Goal: Task Accomplishment & Management: Manage account settings

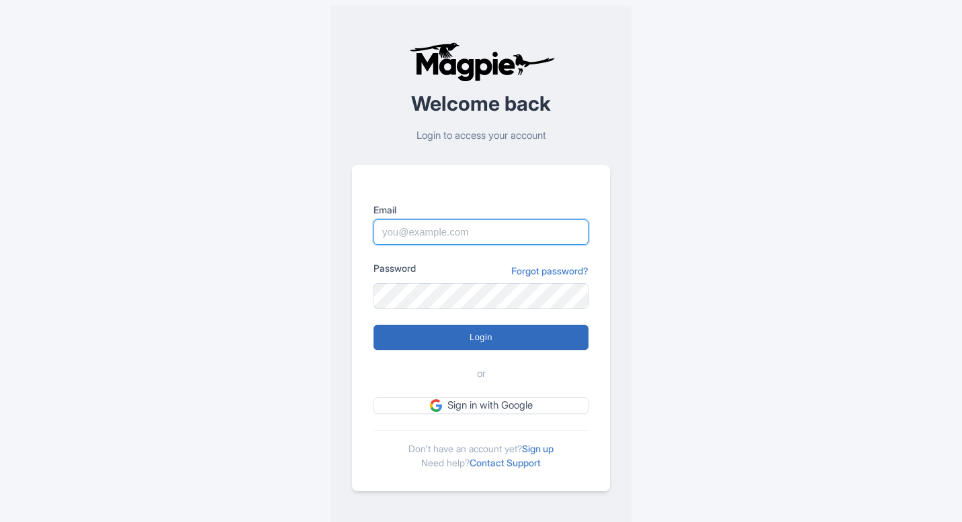
type input "pelin@most-amazing-places.com"
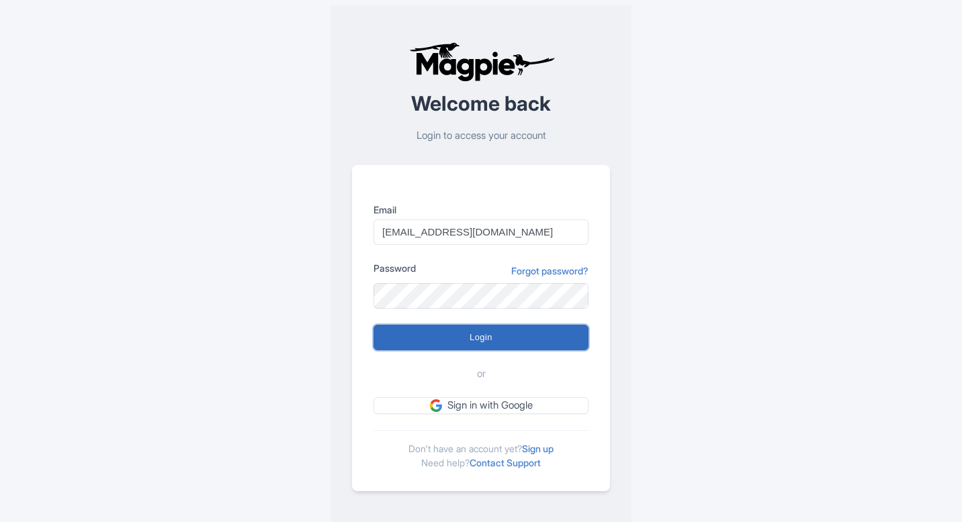
click at [455, 330] on input "Login" at bounding box center [480, 338] width 215 height 26
type input "Logging in..."
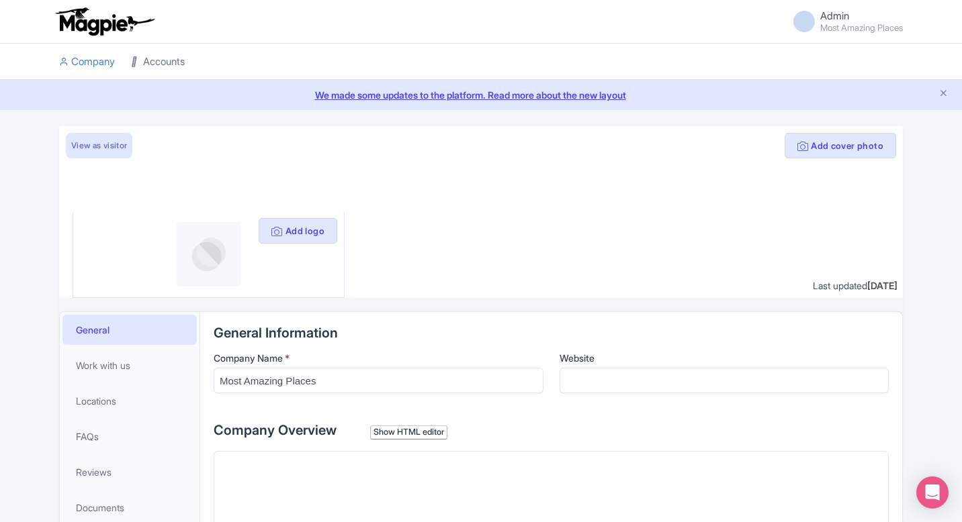
click at [179, 62] on link "Accounts" at bounding box center [158, 62] width 54 height 37
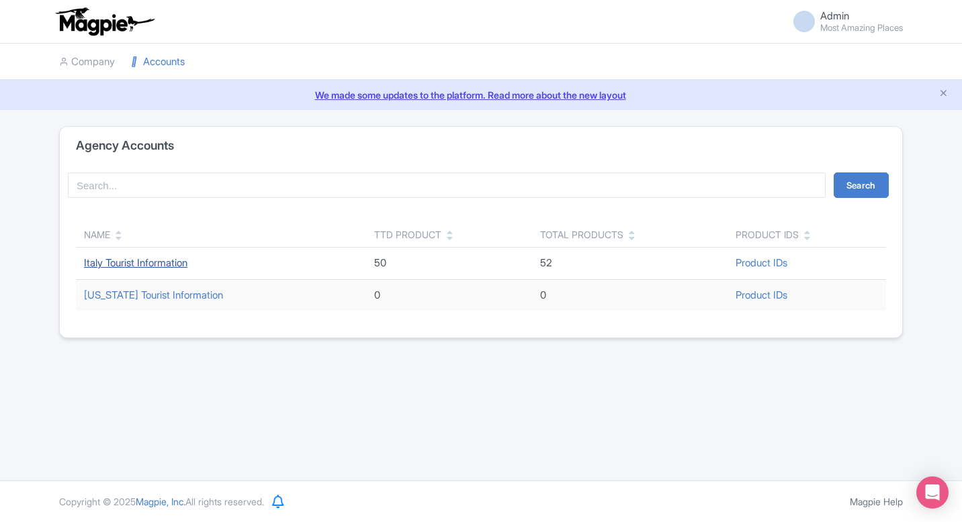
click at [167, 267] on link "Italy Tourist Information" at bounding box center [135, 263] width 103 height 13
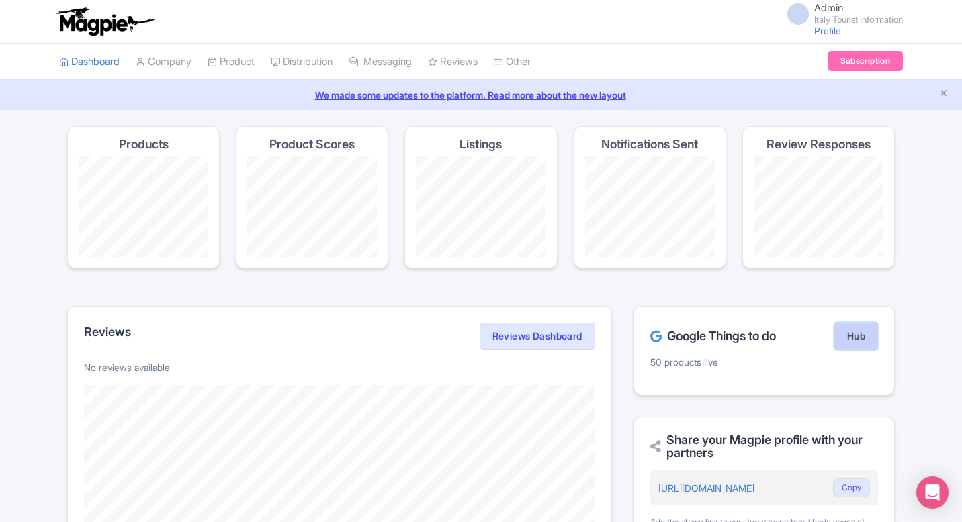
click at [844, 337] on link "Hub" at bounding box center [856, 336] width 44 height 27
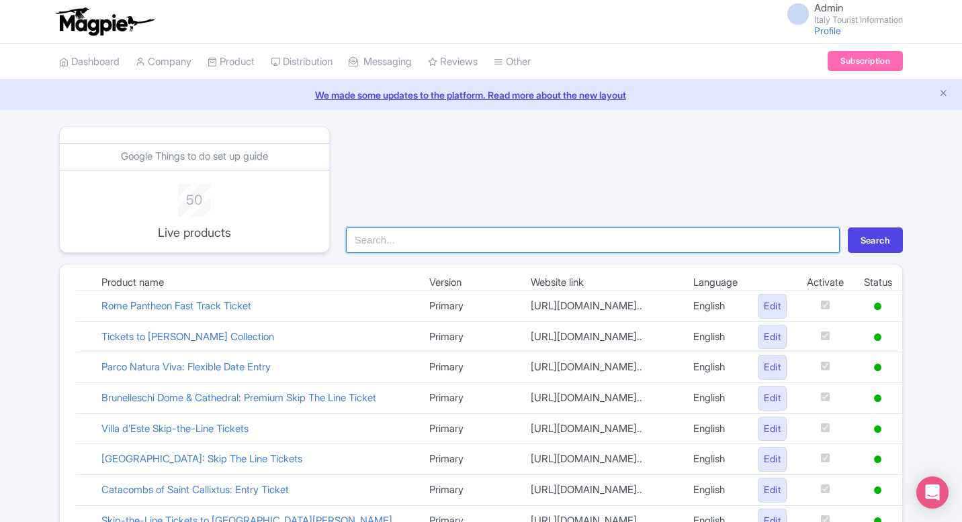
click at [413, 248] on input "search" at bounding box center [593, 241] width 494 height 26
type input "veron"
click at [847, 228] on button "Search" at bounding box center [874, 241] width 55 height 26
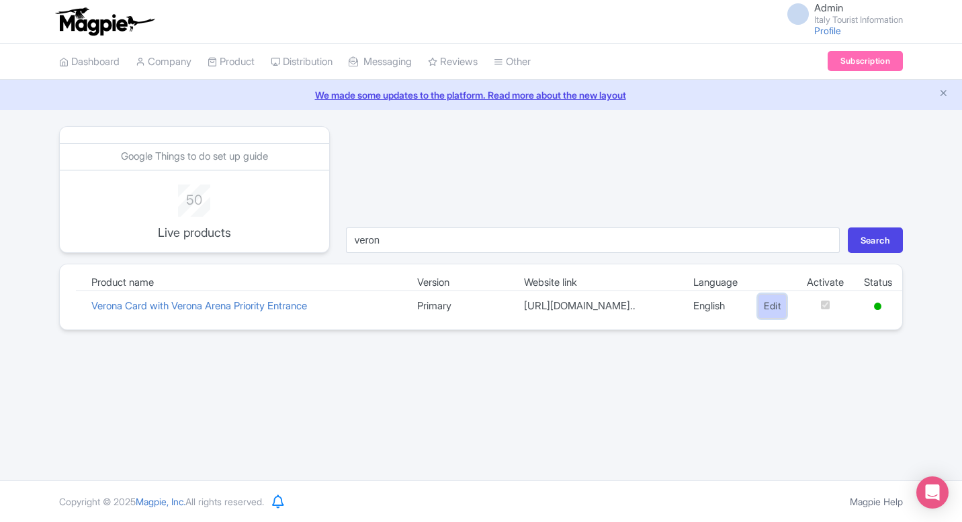
click at [764, 315] on link "Edit" at bounding box center [771, 306] width 29 height 25
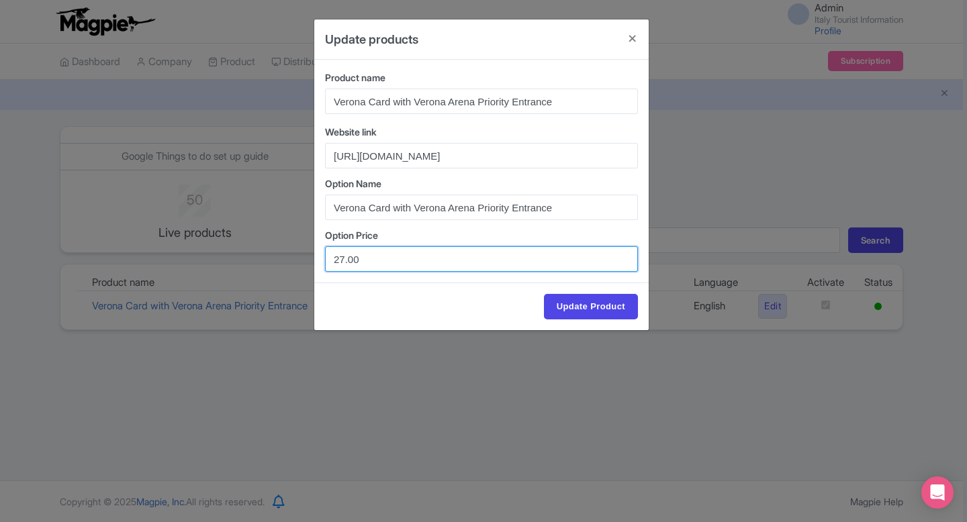
drag, startPoint x: 343, startPoint y: 257, endPoint x: 308, endPoint y: 257, distance: 35.6
click at [312, 257] on div "Update products Product name Verona Card with Verona Arena Priority Entrance We…" at bounding box center [483, 261] width 967 height 522
type input "30.00"
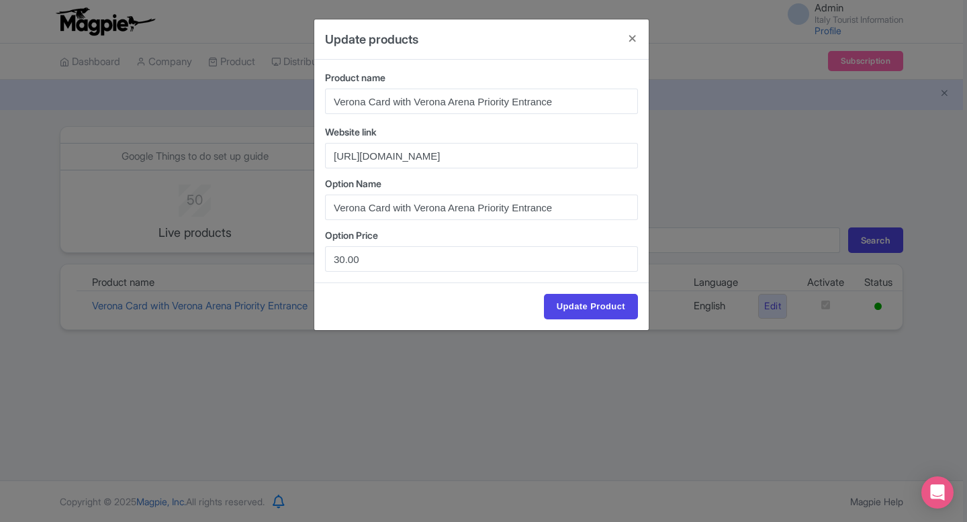
click at [575, 291] on div "Update Product" at bounding box center [481, 307] width 334 height 48
click at [576, 296] on input "Update Product" at bounding box center [591, 307] width 94 height 26
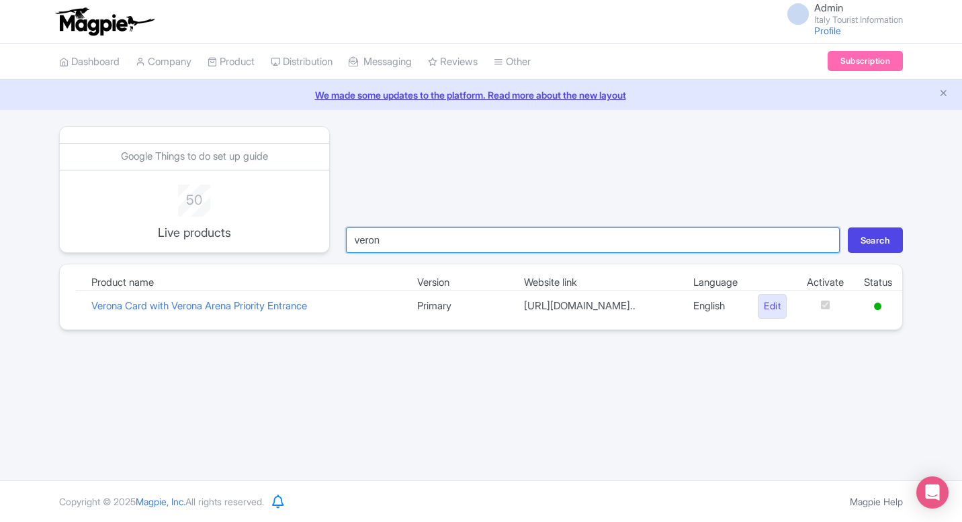
click at [394, 228] on input "veron" at bounding box center [593, 241] width 494 height 26
type input "colo"
click at [847, 228] on button "Search" at bounding box center [874, 241] width 55 height 26
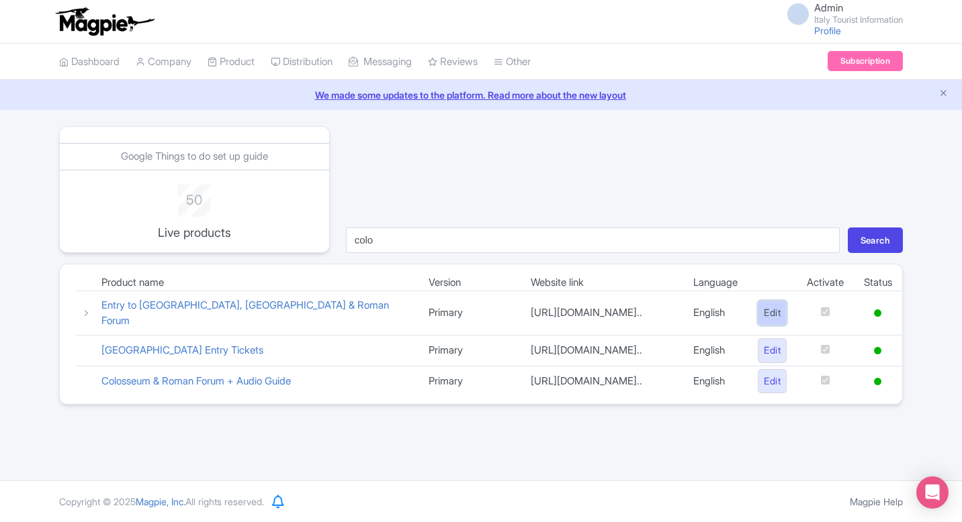
click at [776, 314] on link "Edit" at bounding box center [771, 313] width 29 height 25
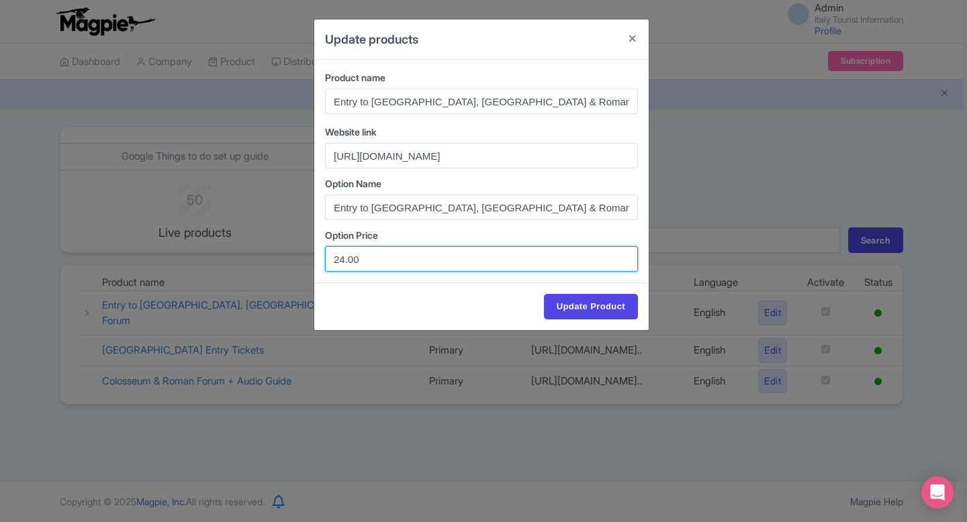
click at [342, 258] on input "24.00" at bounding box center [481, 259] width 313 height 26
type input "23.00"
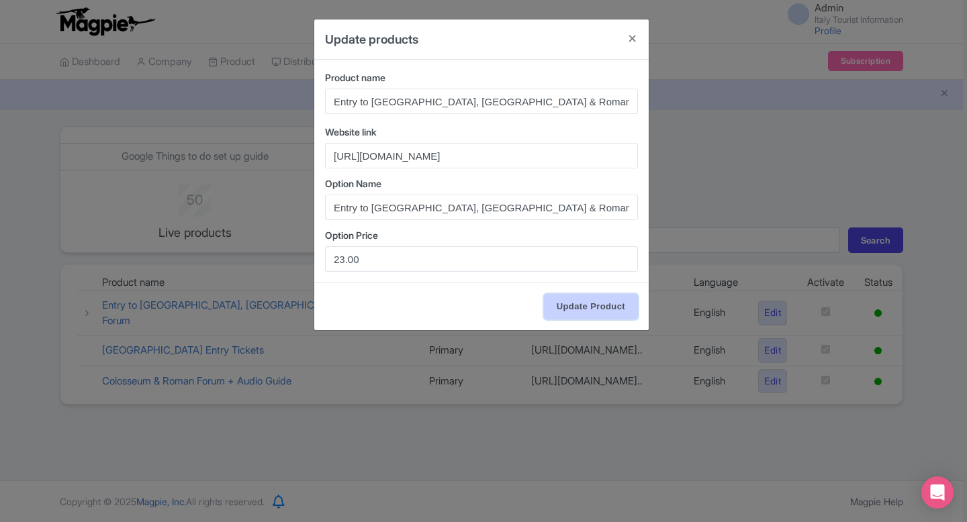
click at [581, 306] on input "Update Product" at bounding box center [591, 307] width 94 height 26
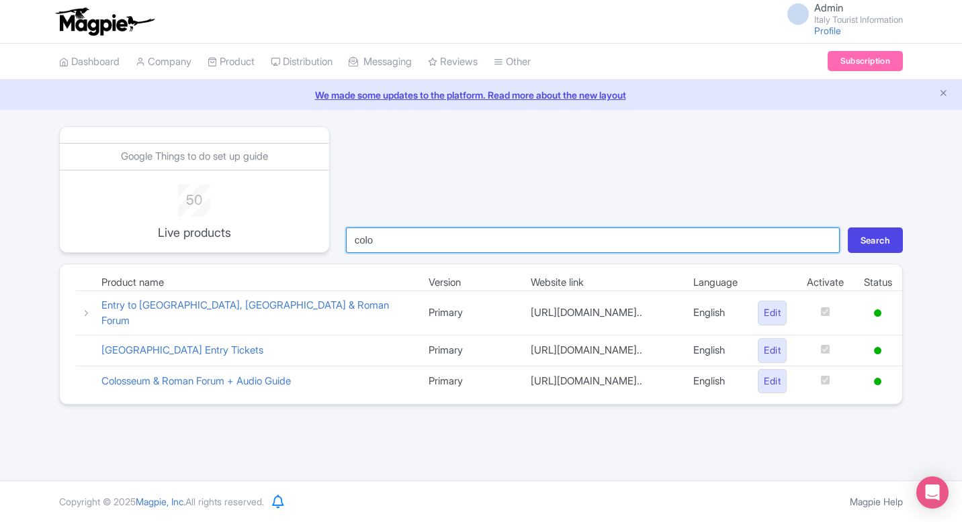
click at [391, 244] on input "colo" at bounding box center [593, 241] width 494 height 26
type input "bern"
click at [847, 228] on button "Search" at bounding box center [874, 241] width 55 height 26
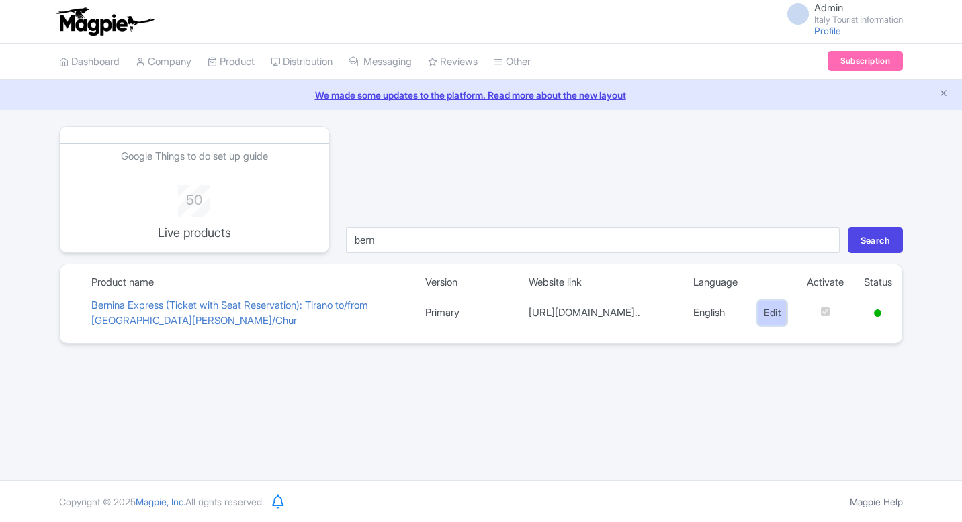
click at [770, 312] on link "Edit" at bounding box center [771, 313] width 29 height 25
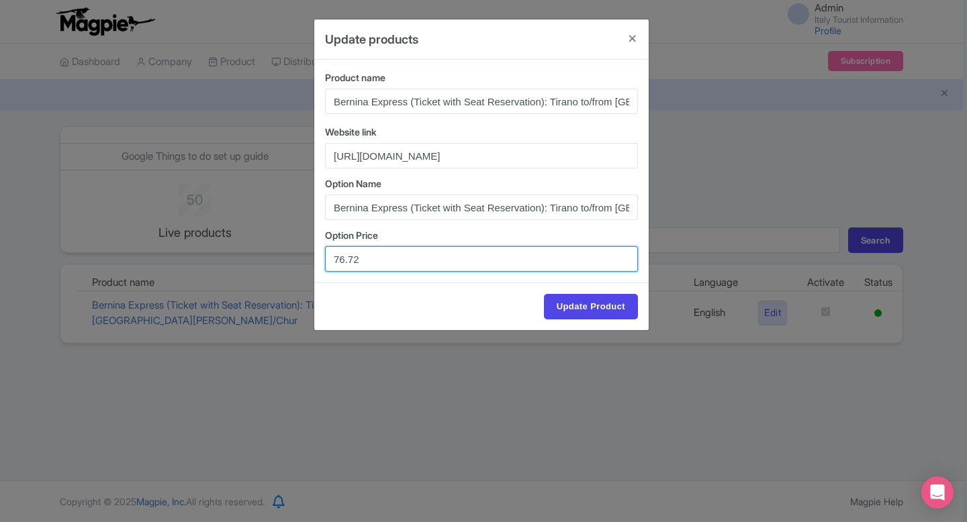
drag, startPoint x: 391, startPoint y: 267, endPoint x: 281, endPoint y: 267, distance: 110.8
click at [281, 267] on div "Update products Product name Bernina Express (Ticket with Seat Reservation): Ti…" at bounding box center [483, 261] width 967 height 522
drag, startPoint x: 396, startPoint y: 258, endPoint x: 292, endPoint y: 258, distance: 103.4
click at [292, 258] on div "Update products Product name Bernina Express (Ticket with Seat Reservation): Ti…" at bounding box center [483, 261] width 967 height 522
paste input "9"
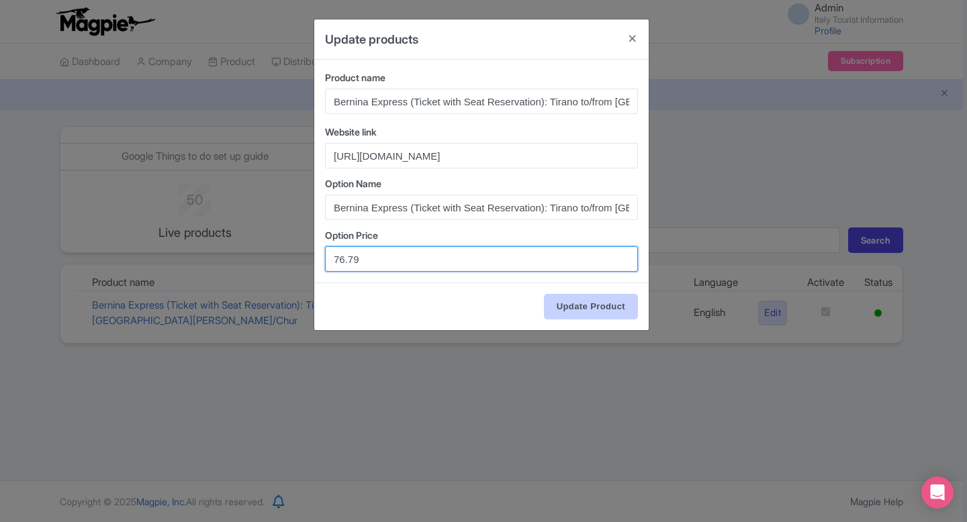
type input "76.79"
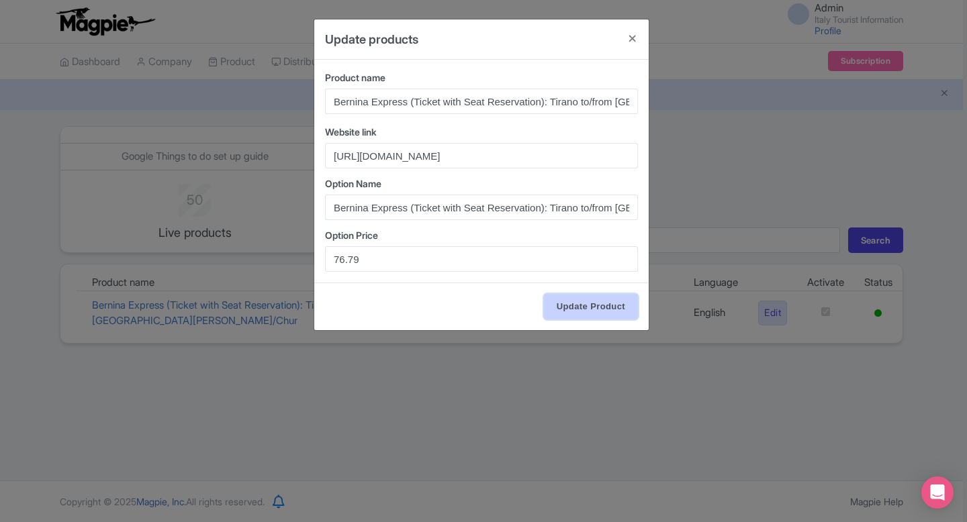
click at [588, 307] on input "Update Product" at bounding box center [591, 307] width 94 height 26
